Goal: Transaction & Acquisition: Purchase product/service

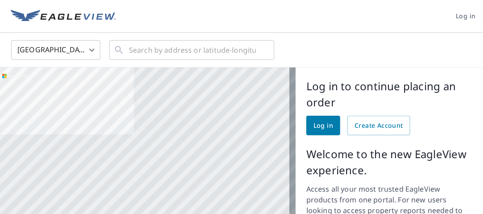
click at [460, 19] on span "Log in" at bounding box center [466, 16] width 20 height 11
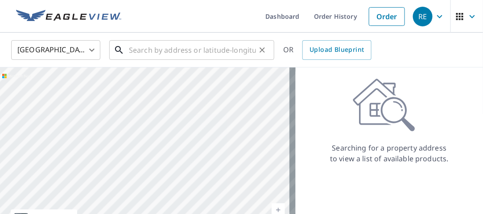
click at [161, 54] on input "text" at bounding box center [192, 49] width 127 height 25
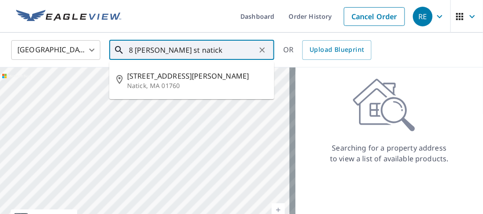
type input "8 [PERSON_NAME] st natick"
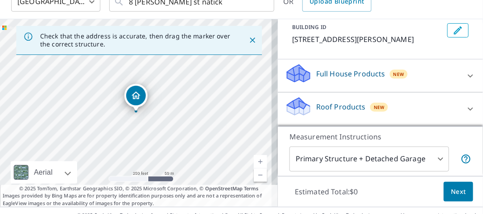
scroll to position [63, 0]
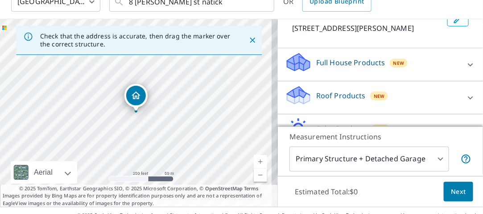
click at [468, 97] on icon at bounding box center [470, 97] width 5 height 3
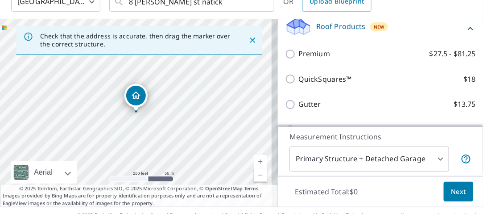
scroll to position [135, 0]
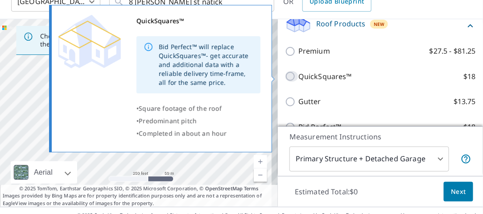
click at [285, 76] on input "QuickSquares™ $18" at bounding box center [291, 76] width 13 height 11
checkbox input "true"
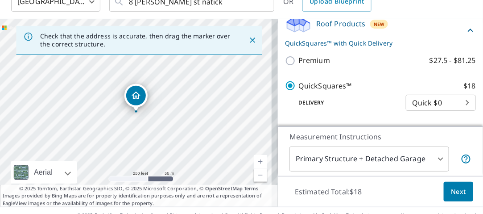
click at [455, 192] on span "Next" at bounding box center [458, 191] width 15 height 11
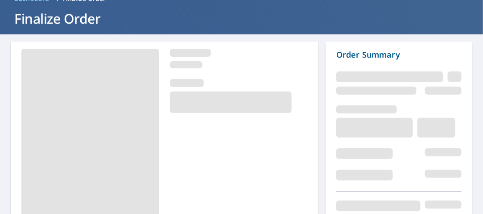
scroll to position [99, 0]
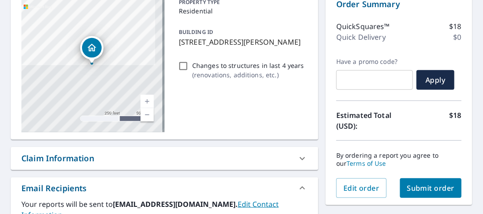
click at [429, 189] on span "Submit order" at bounding box center [431, 188] width 48 height 10
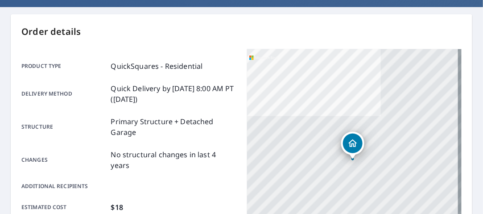
scroll to position [75, 0]
